Goal: Information Seeking & Learning: Learn about a topic

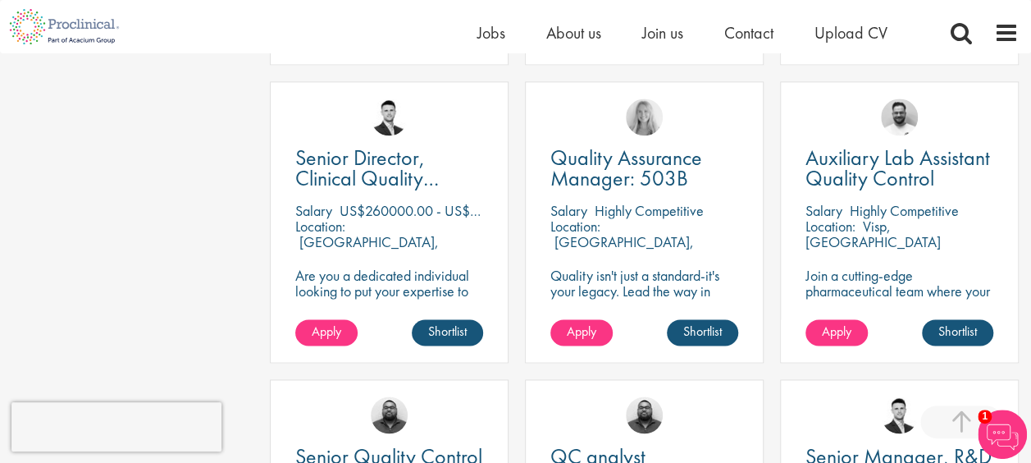
scroll to position [1148, 0]
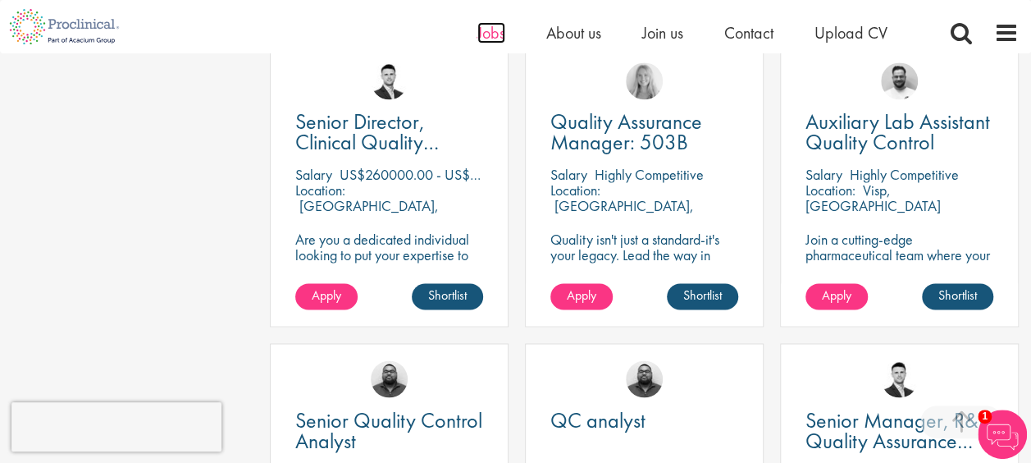
click at [482, 34] on span "Jobs" at bounding box center [491, 32] width 28 height 21
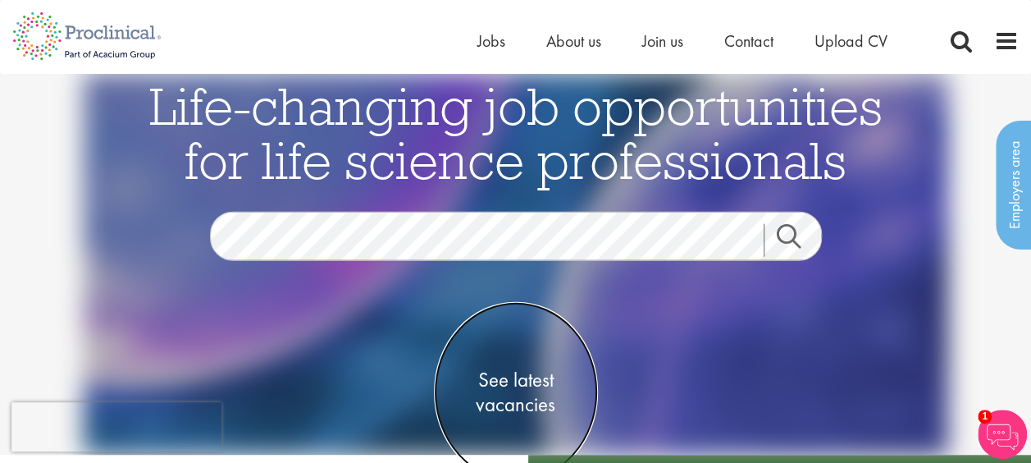
click at [509, 376] on span "See latest vacancies" at bounding box center [516, 391] width 164 height 49
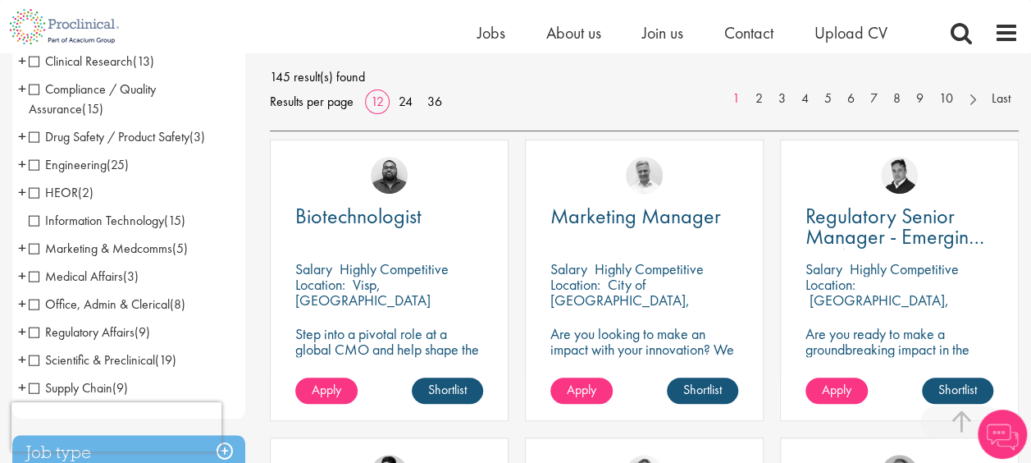
scroll to position [328, 0]
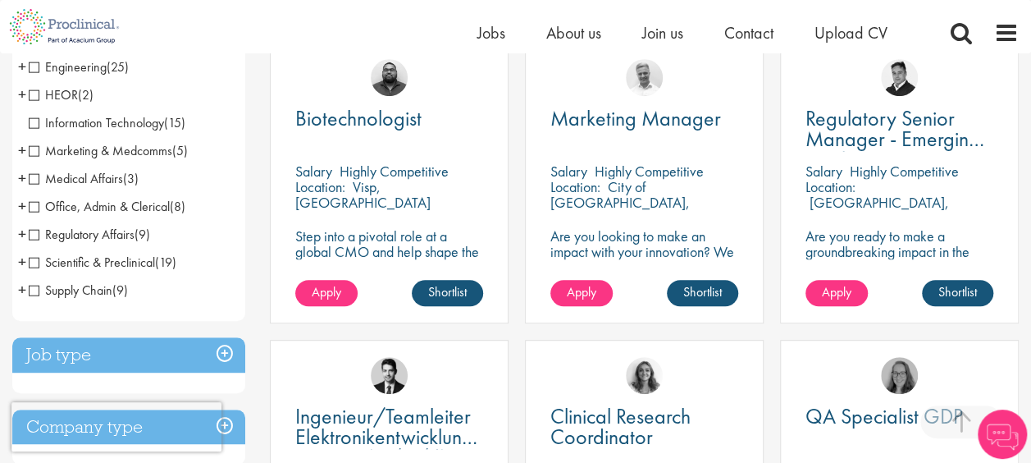
click at [32, 235] on span "Regulatory Affairs" at bounding box center [82, 234] width 106 height 17
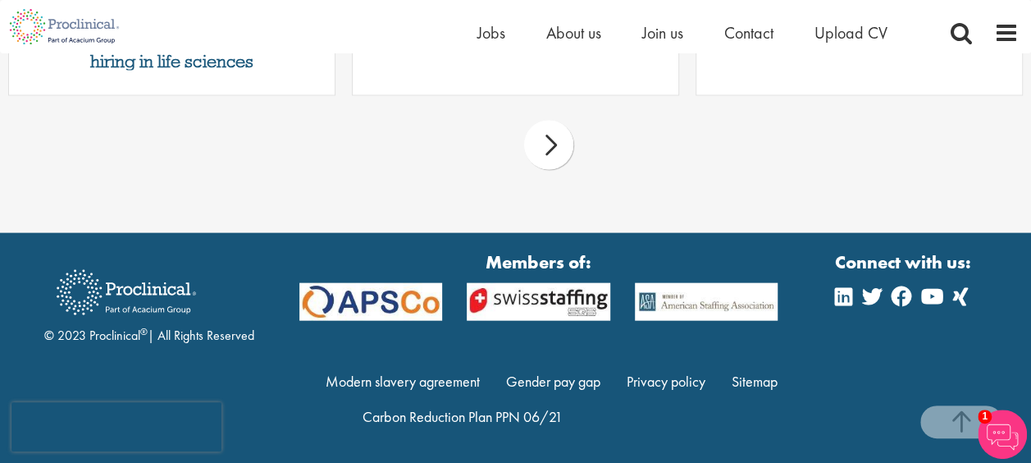
scroll to position [1672, 0]
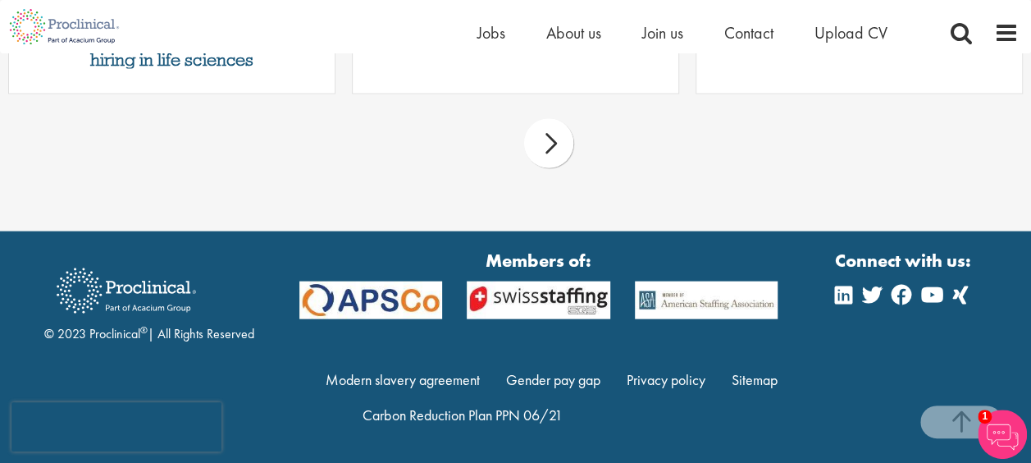
click at [568, 145] on div "next" at bounding box center [548, 143] width 49 height 49
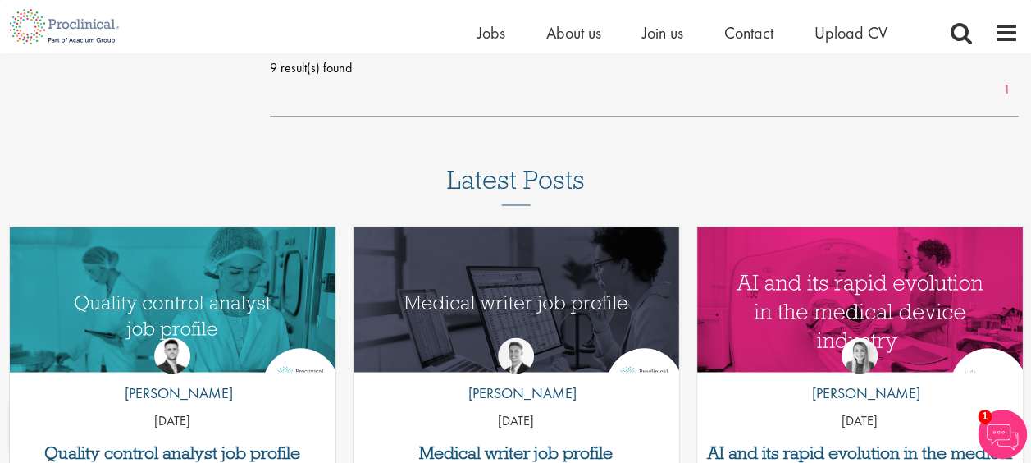
scroll to position [1426, 0]
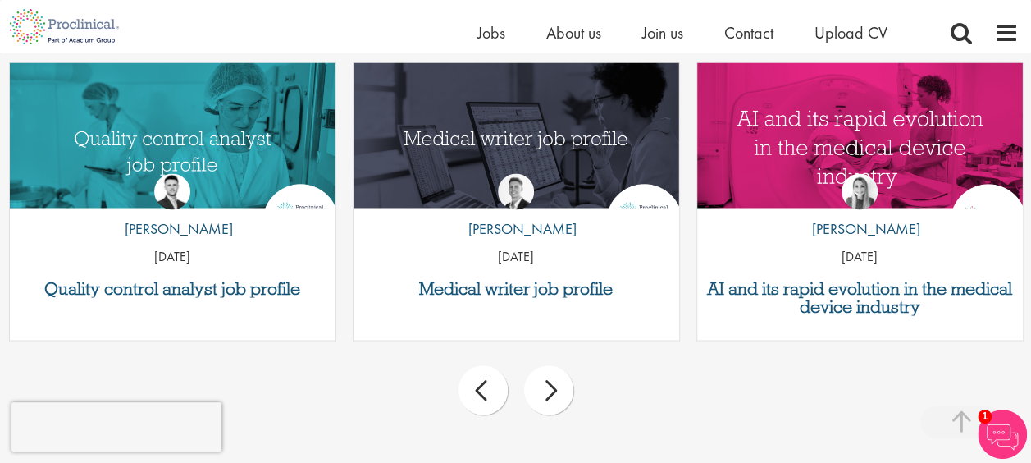
click at [558, 386] on div "next" at bounding box center [548, 389] width 49 height 49
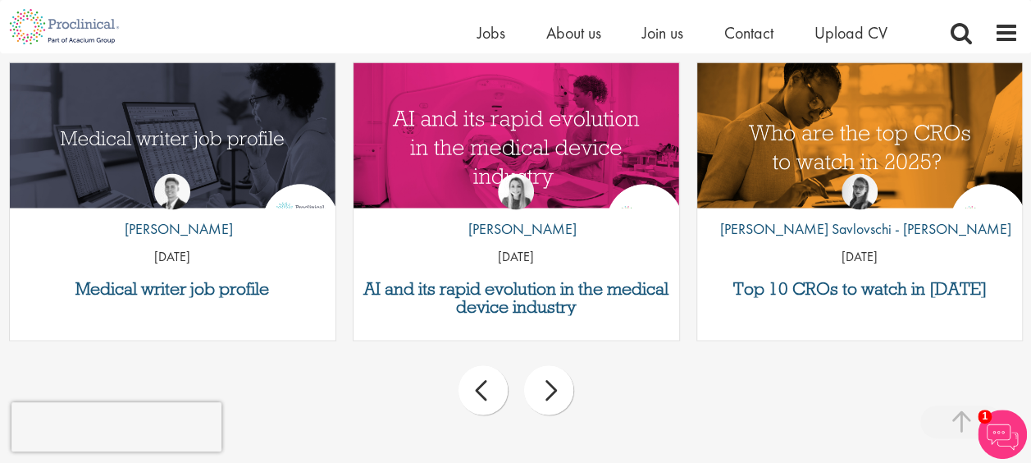
click at [558, 384] on div "next" at bounding box center [548, 389] width 49 height 49
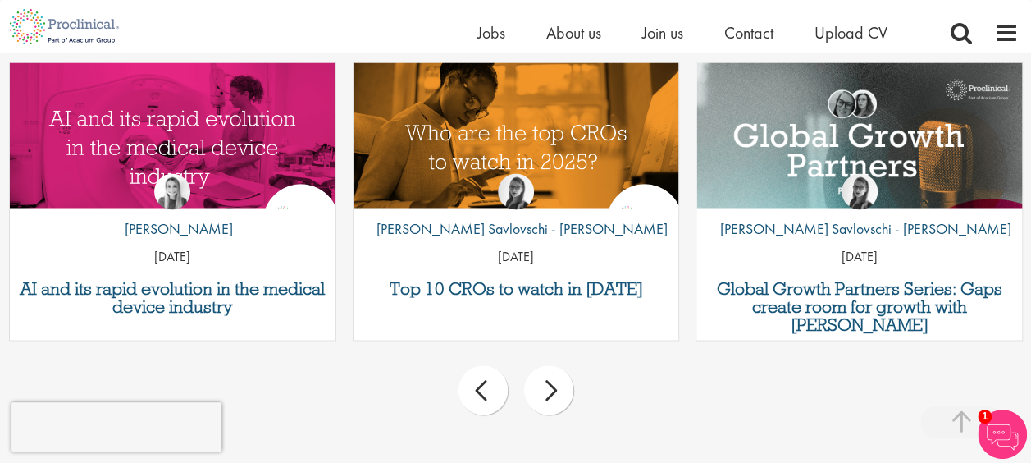
click at [558, 382] on div "next" at bounding box center [548, 389] width 49 height 49
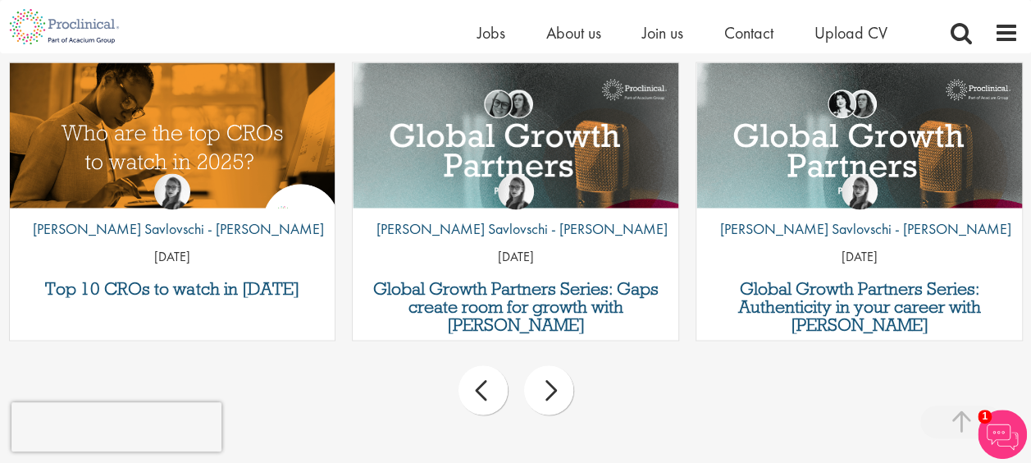
click at [558, 382] on div "next" at bounding box center [548, 389] width 49 height 49
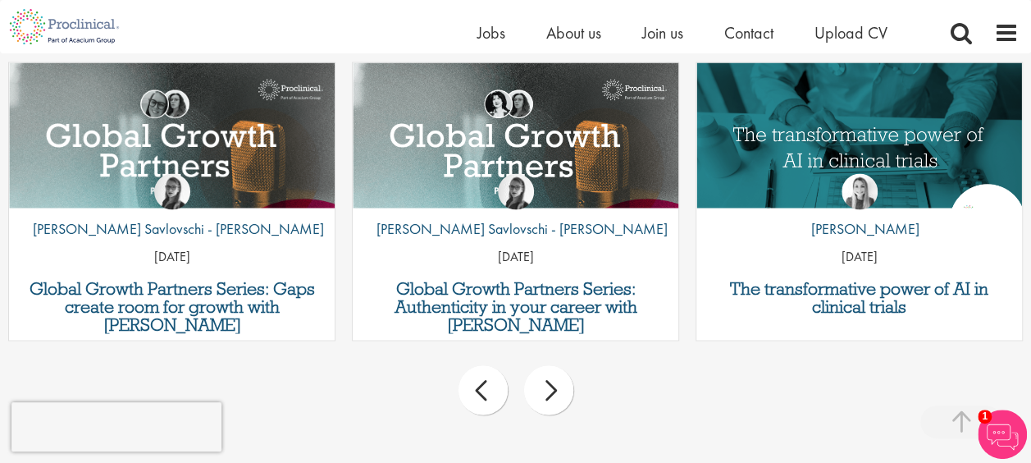
click at [558, 381] on div "next" at bounding box center [548, 389] width 49 height 49
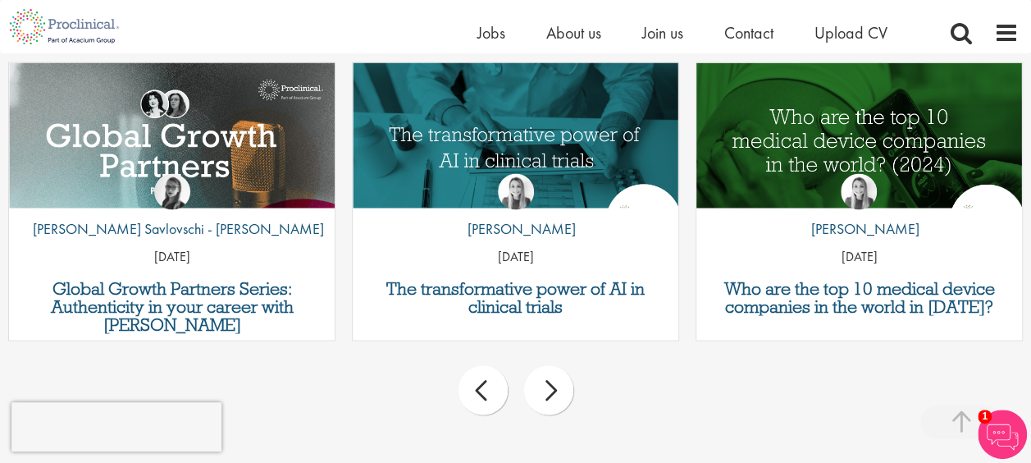
click at [556, 379] on div "next" at bounding box center [548, 389] width 49 height 49
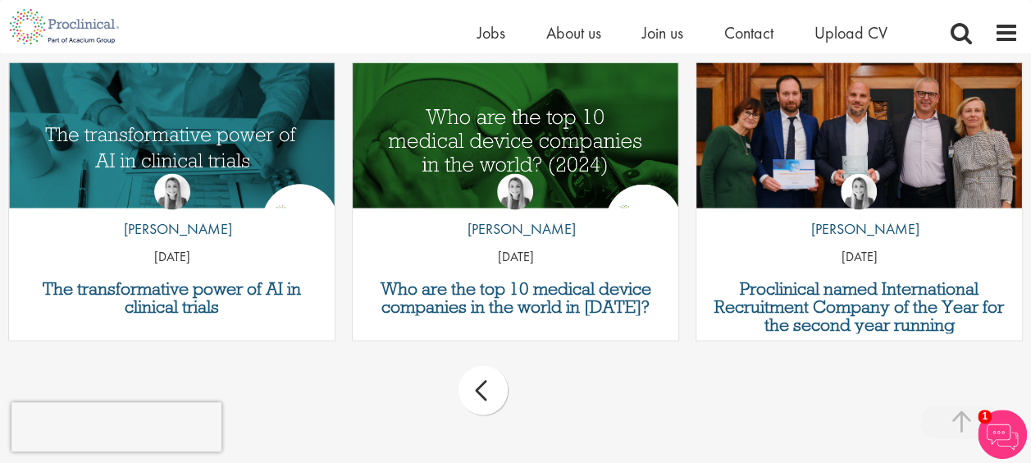
click at [556, 379] on div "prev next" at bounding box center [515, 392] width 1031 height 71
